Goal: Obtain resource: Download file/media

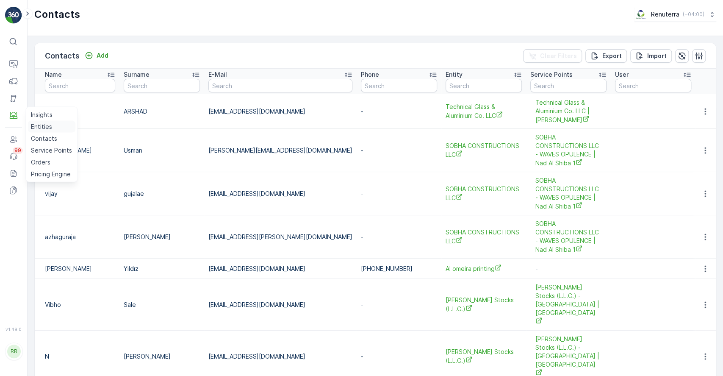
click at [38, 127] on p "Entities" at bounding box center [41, 126] width 21 height 8
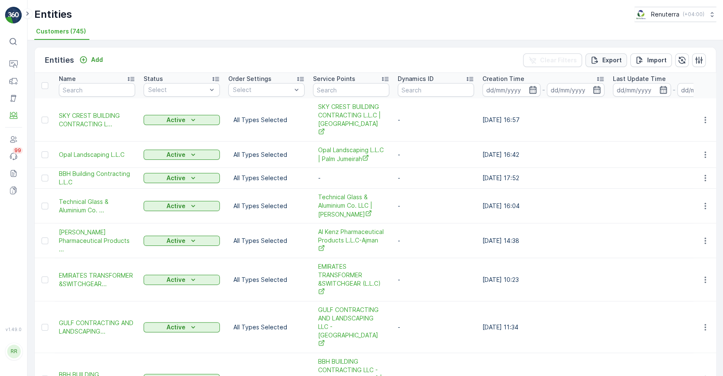
click at [617, 61] on p "Export" at bounding box center [612, 60] width 19 height 8
click at [622, 49] on span "reports" at bounding box center [655, 46] width 100 height 9
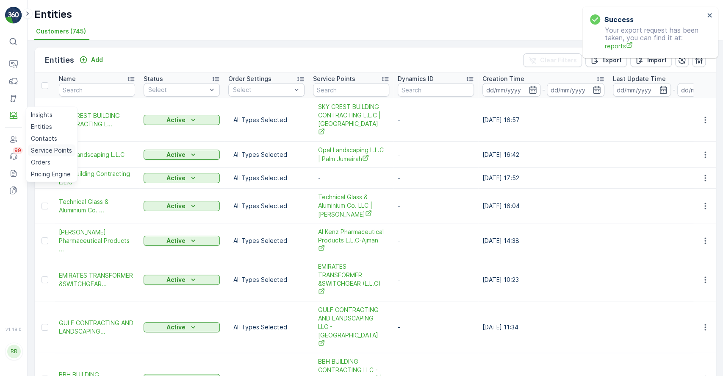
click at [54, 147] on p "Service Points" at bounding box center [51, 150] width 41 height 8
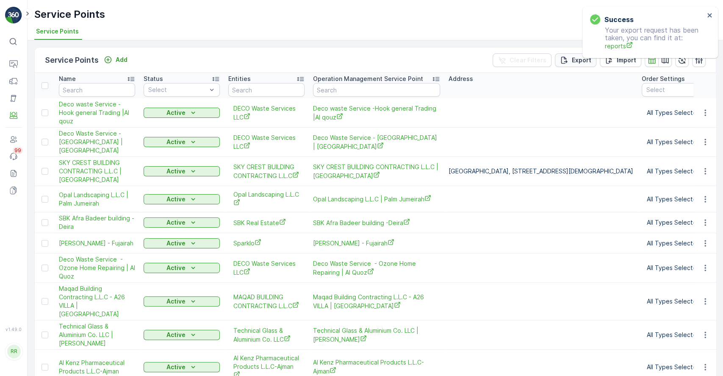
click at [569, 63] on div "Export" at bounding box center [575, 60] width 31 height 8
click at [611, 46] on span "reports" at bounding box center [655, 46] width 100 height 9
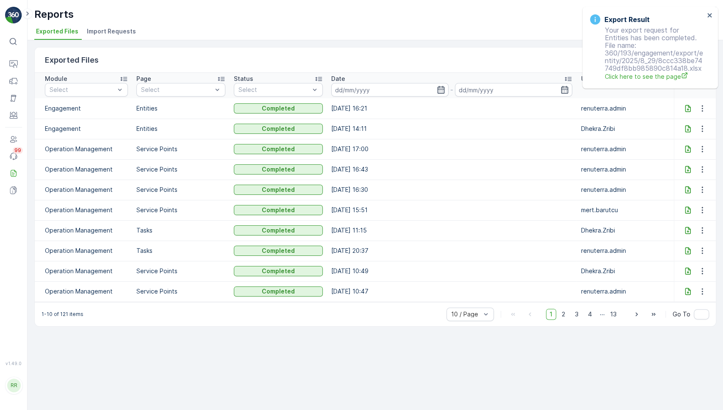
click at [687, 106] on icon at bounding box center [688, 108] width 8 height 8
click at [686, 104] on icon at bounding box center [688, 108] width 8 height 8
